Goal: Complete application form

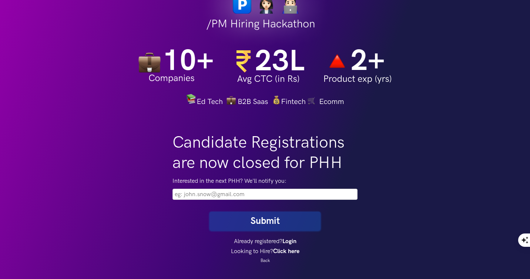
scroll to position [107, 0]
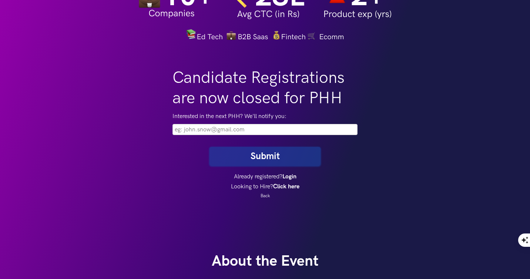
click at [220, 131] on input "email" at bounding box center [265, 129] width 185 height 11
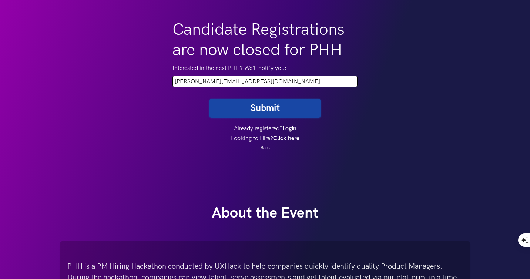
scroll to position [50, 0]
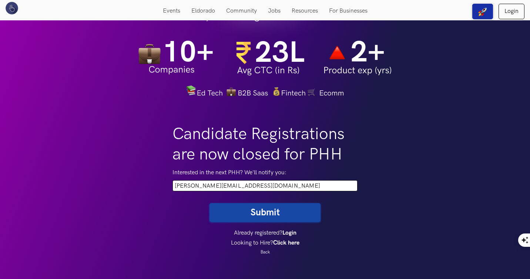
type input "chirag.kalia18@gmail.com"
click at [270, 213] on button "Submit" at bounding box center [265, 212] width 111 height 19
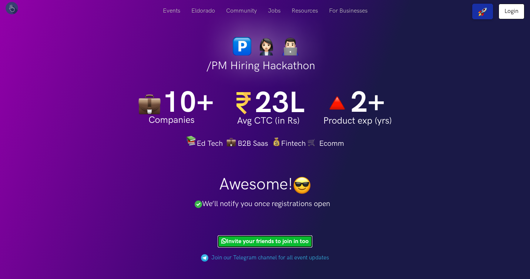
click at [264, 241] on link "Invite your friends to join in too" at bounding box center [265, 242] width 95 height 12
click at [246, 243] on link "Invite your friends to join in too" at bounding box center [265, 242] width 95 height 12
click at [268, 243] on link "Invite your friends to join in too" at bounding box center [265, 242] width 95 height 12
click at [256, 241] on link "Invite your friends to join in too" at bounding box center [265, 242] width 95 height 12
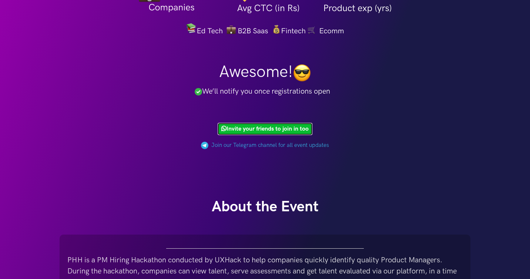
scroll to position [118, 0]
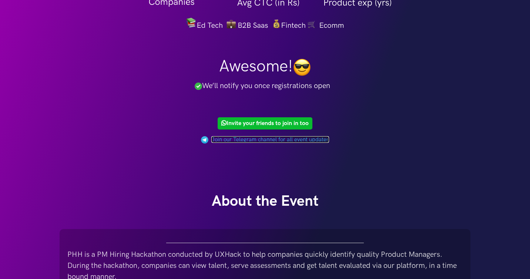
click at [284, 139] on link "Join our Telegram channel for all event updates" at bounding box center [270, 139] width 118 height 7
